Goal: Navigation & Orientation: Find specific page/section

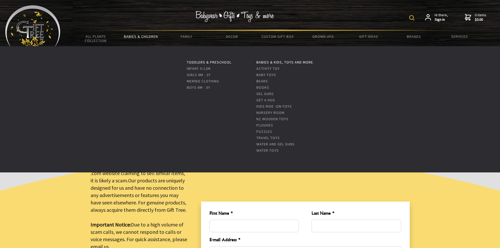
click at [143, 38] on link "Babies & Children" at bounding box center [140, 36] width 45 height 11
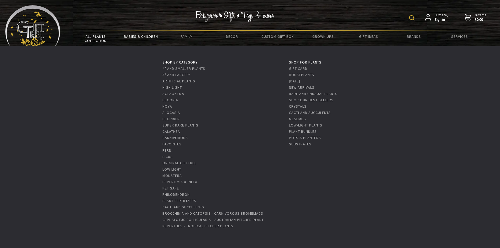
click at [92, 40] on link "All Plants Collection" at bounding box center [95, 38] width 45 height 15
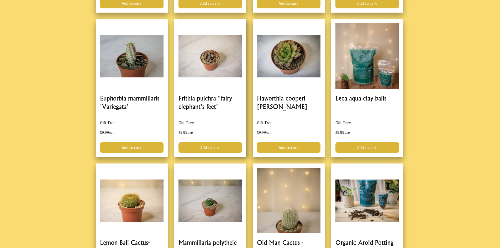
scroll to position [603, 0]
